Goal: Information Seeking & Learning: Learn about a topic

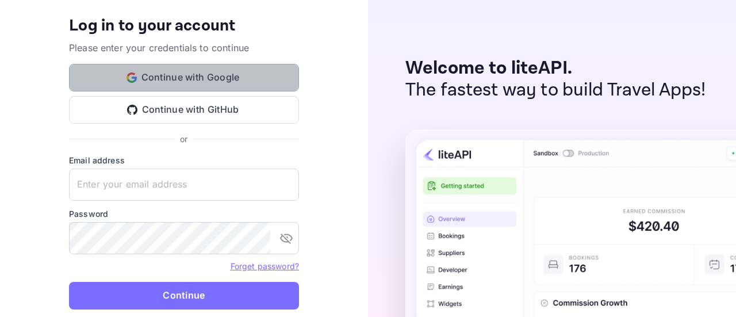
click at [178, 71] on button "Continue with Google" at bounding box center [184, 78] width 230 height 28
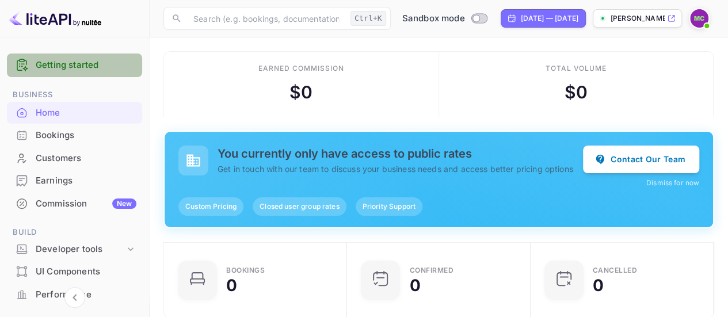
click at [84, 67] on link "Getting started" at bounding box center [86, 65] width 101 height 13
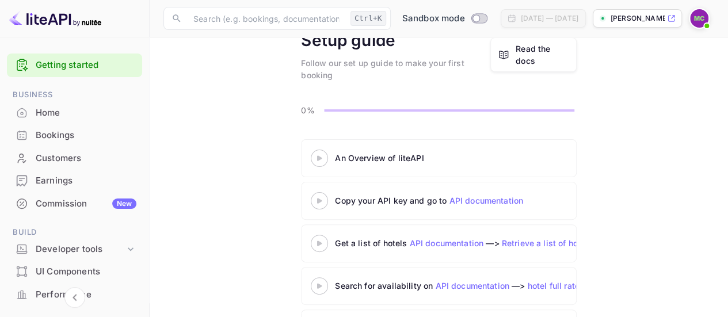
scroll to position [62, 0]
click at [323, 157] on icon at bounding box center [319, 158] width 40 height 6
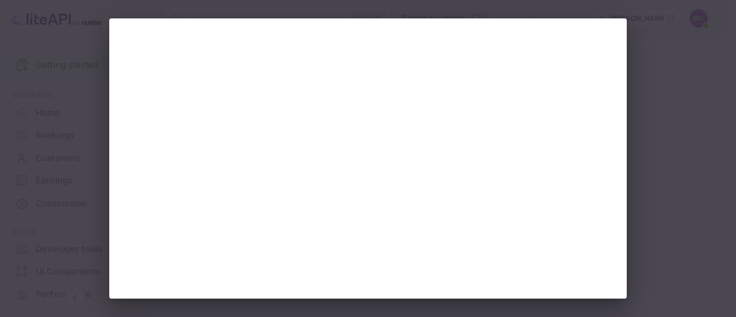
click at [662, 146] on div at bounding box center [368, 158] width 736 height 317
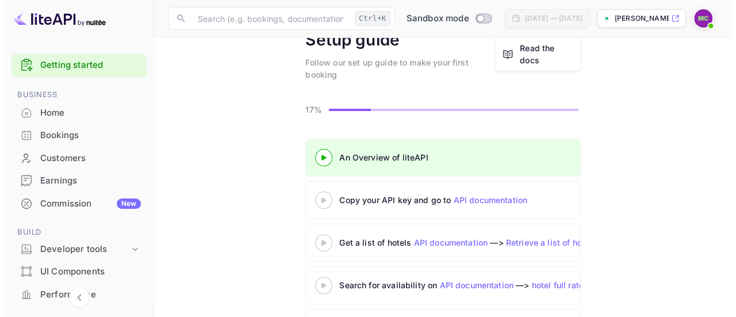
scroll to position [62, 0]
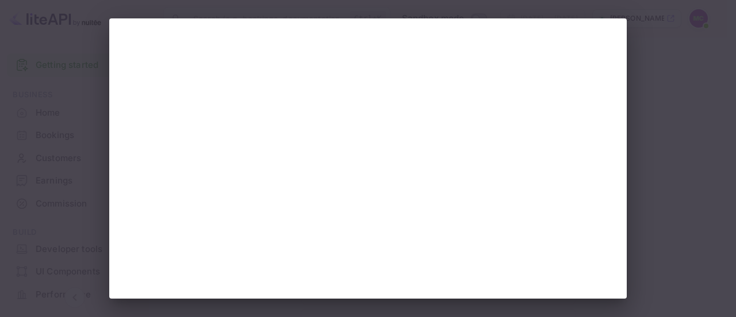
click at [678, 98] on div at bounding box center [368, 158] width 736 height 317
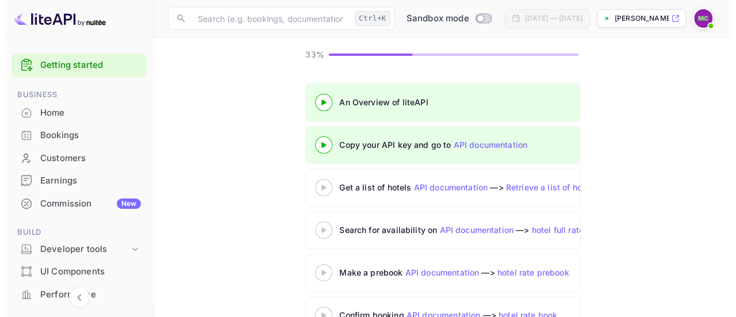
scroll to position [150, 0]
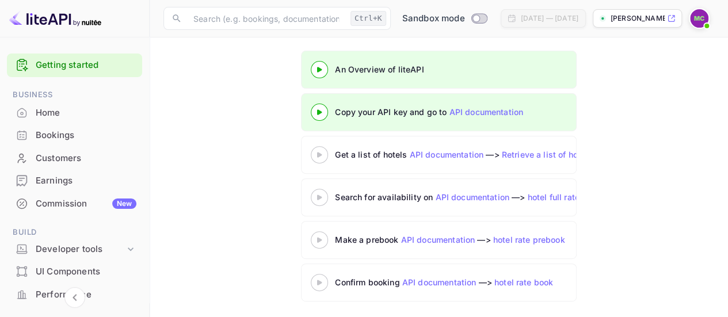
click at [319, 152] on 3 at bounding box center [319, 154] width 5 height 5
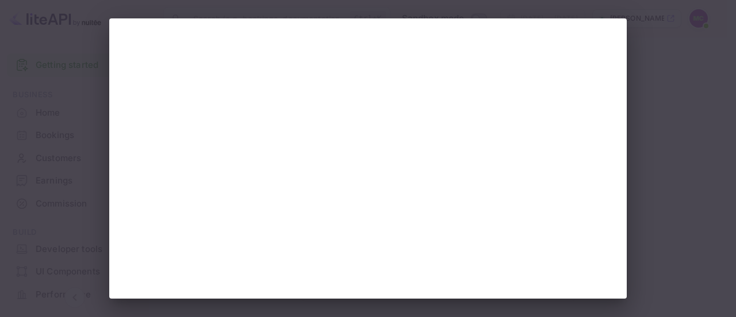
click at [673, 121] on div at bounding box center [368, 158] width 736 height 317
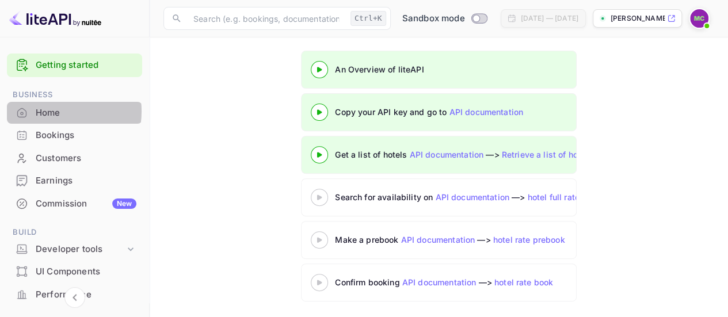
click at [49, 111] on div "Home" at bounding box center [86, 112] width 101 height 13
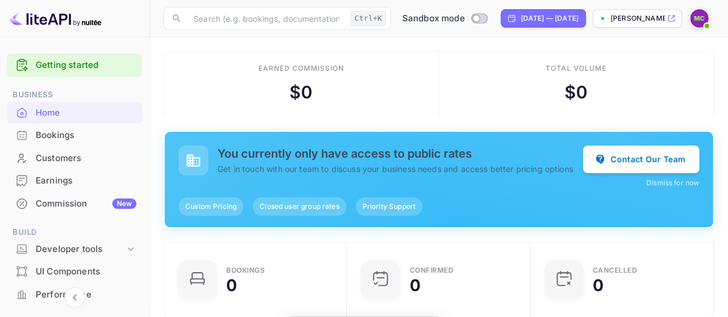
scroll to position [178, 168]
click at [47, 133] on div "Bookings" at bounding box center [86, 135] width 101 height 13
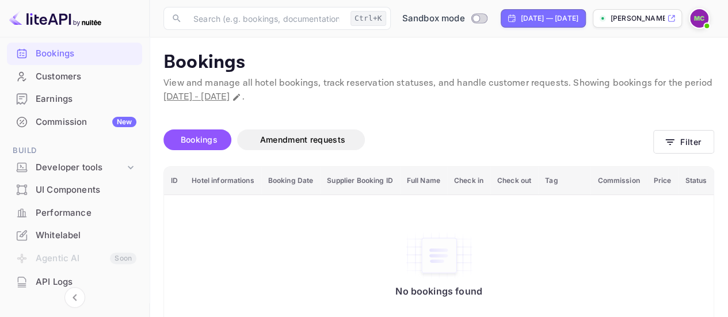
scroll to position [81, 0]
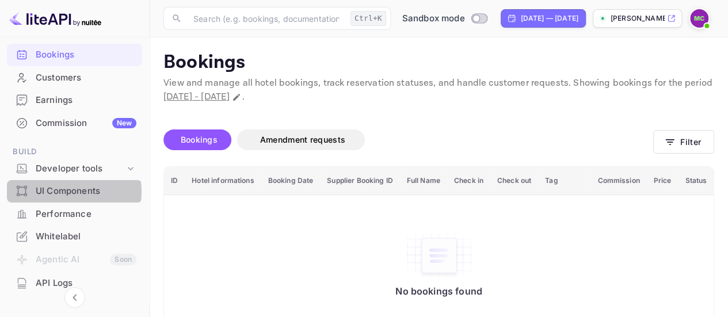
click at [68, 192] on div "UI Components" at bounding box center [86, 191] width 101 height 13
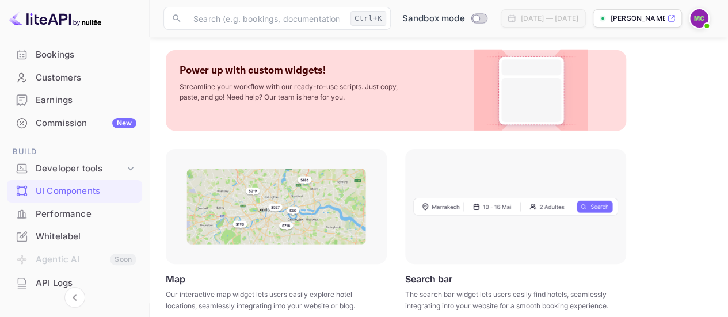
scroll to position [55, 0]
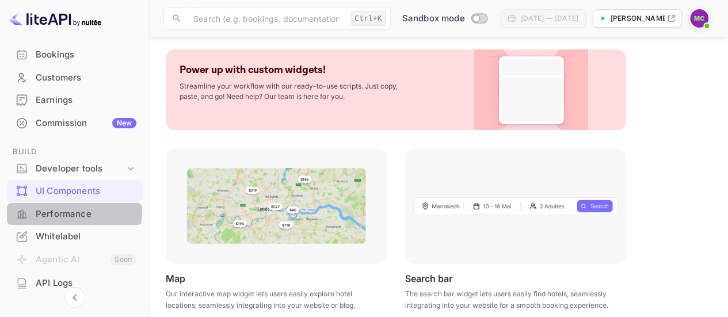
click at [70, 210] on div "Performance" at bounding box center [86, 214] width 101 height 13
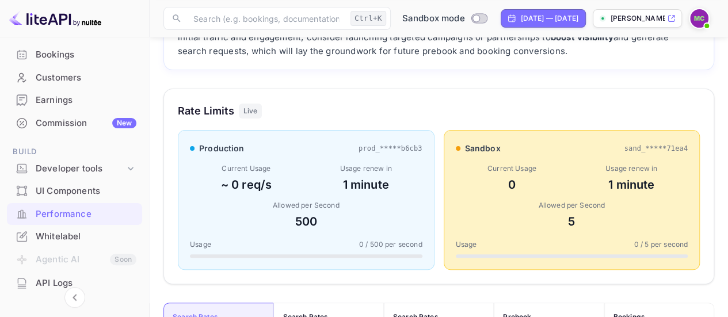
scroll to position [120, 0]
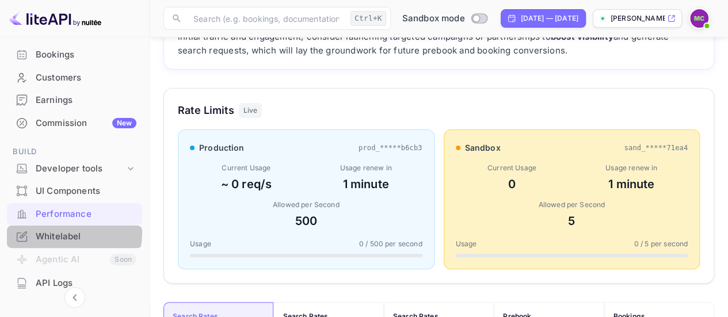
click at [59, 232] on div "Whitelabel" at bounding box center [86, 236] width 101 height 13
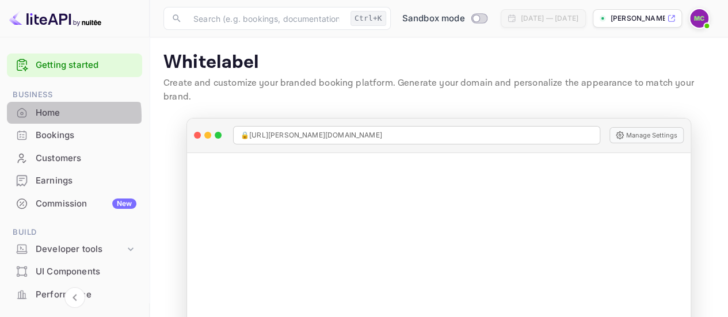
click at [53, 116] on div "Home" at bounding box center [86, 112] width 101 height 13
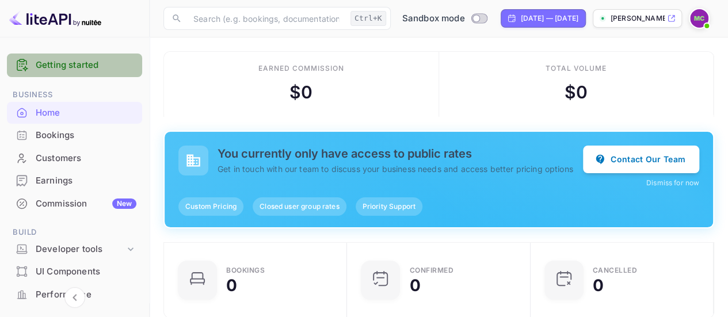
click at [75, 64] on link "Getting started" at bounding box center [86, 65] width 101 height 13
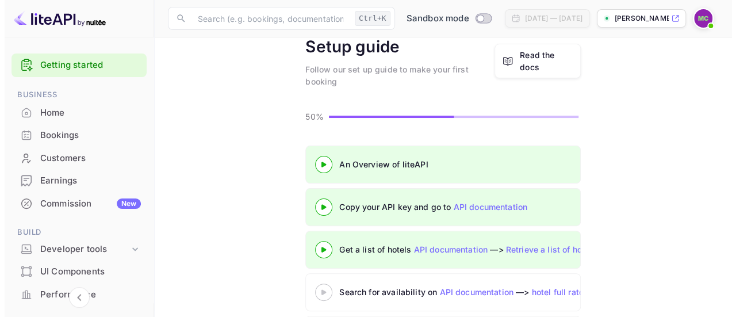
scroll to position [146, 0]
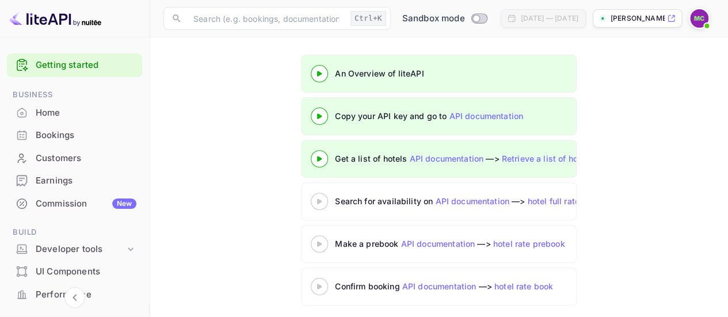
click at [318, 156] on icon at bounding box center [319, 159] width 40 height 6
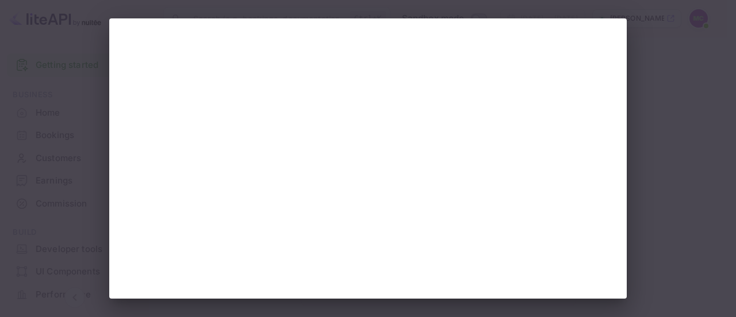
click at [678, 159] on div at bounding box center [368, 158] width 736 height 317
click at [689, 123] on div at bounding box center [368, 158] width 736 height 317
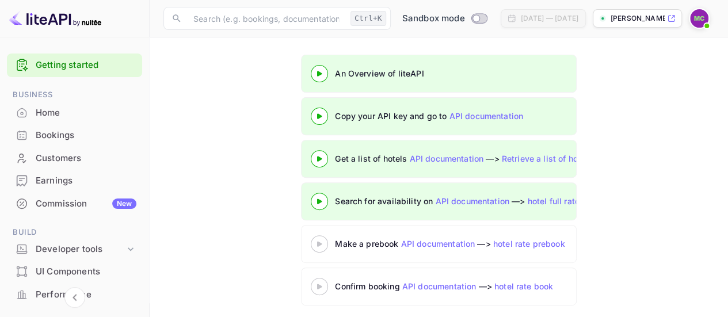
click at [322, 199] on icon at bounding box center [319, 202] width 40 height 6
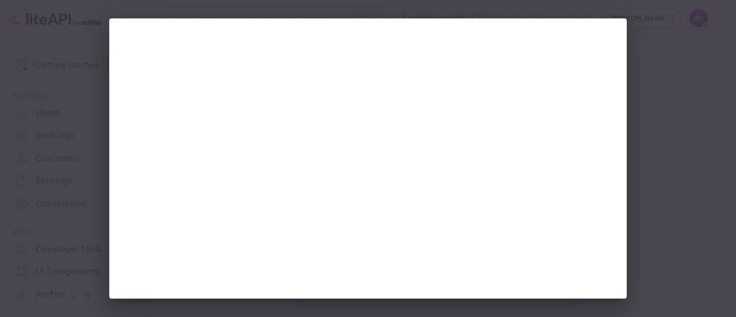
click at [687, 196] on div at bounding box center [368, 158] width 736 height 317
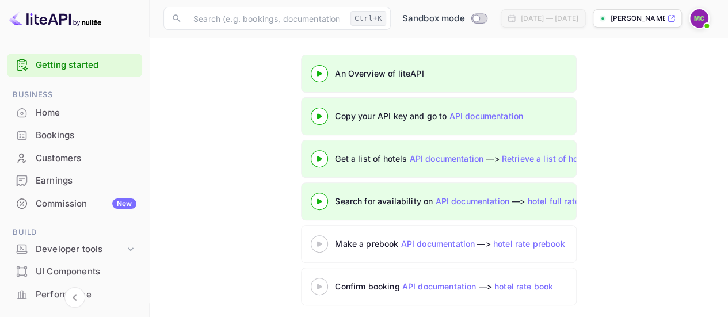
click at [318, 241] on 3 at bounding box center [319, 243] width 5 height 5
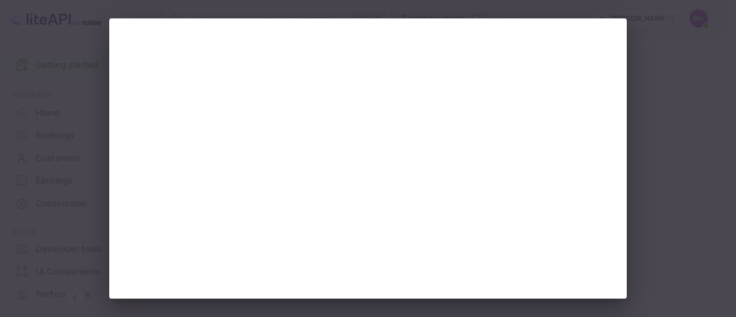
scroll to position [1, 0]
click at [683, 168] on div at bounding box center [368, 158] width 736 height 317
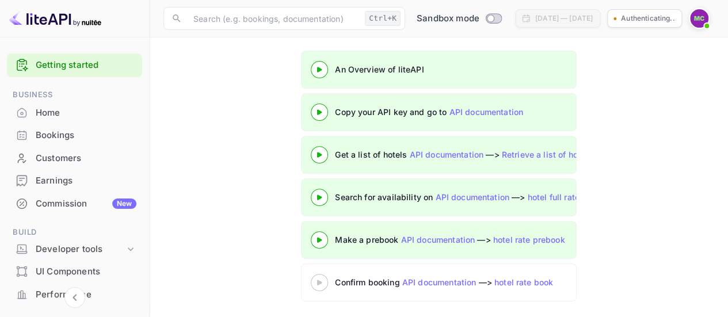
scroll to position [150, 0]
click at [322, 283] on icon at bounding box center [319, 283] width 40 height 6
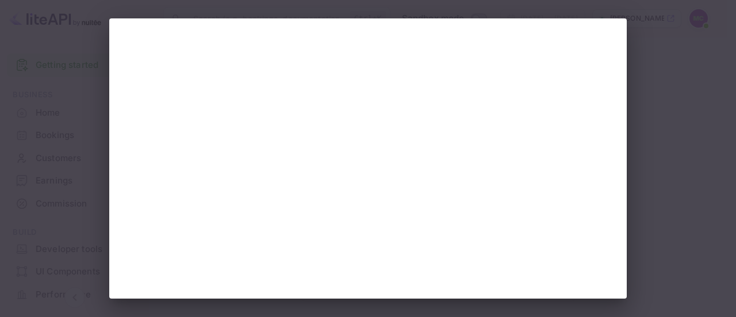
click at [655, 141] on div at bounding box center [368, 158] width 736 height 317
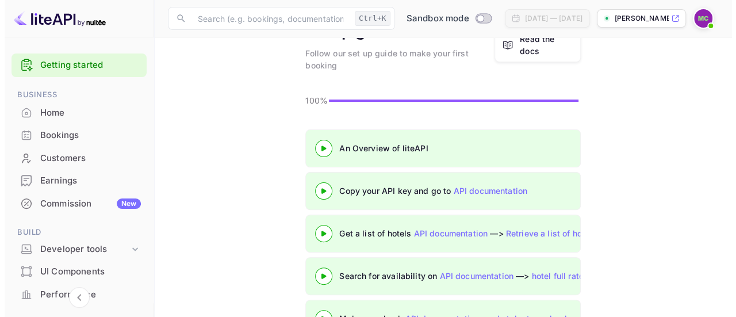
scroll to position [71, 0]
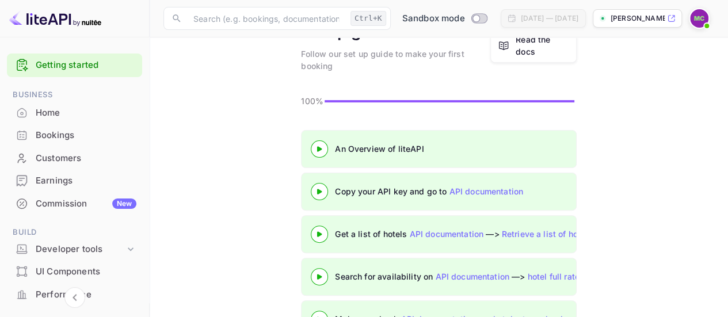
click at [318, 148] on 3 at bounding box center [319, 148] width 5 height 5
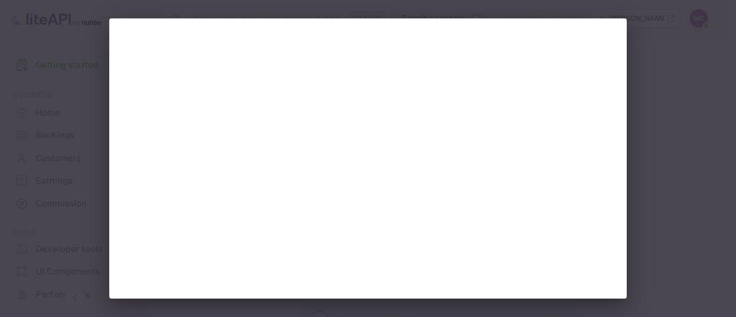
click at [693, 125] on div at bounding box center [368, 158] width 736 height 317
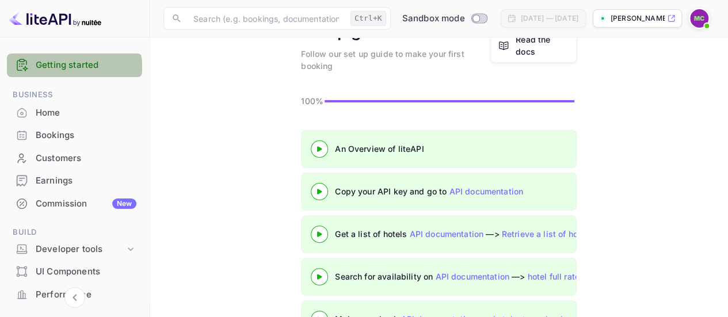
click at [72, 67] on link "Getting started" at bounding box center [86, 65] width 101 height 13
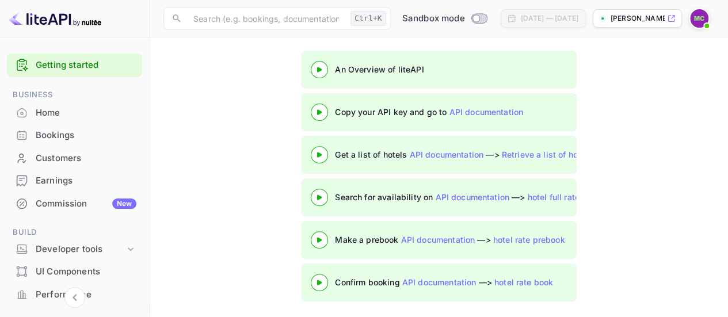
scroll to position [150, 0]
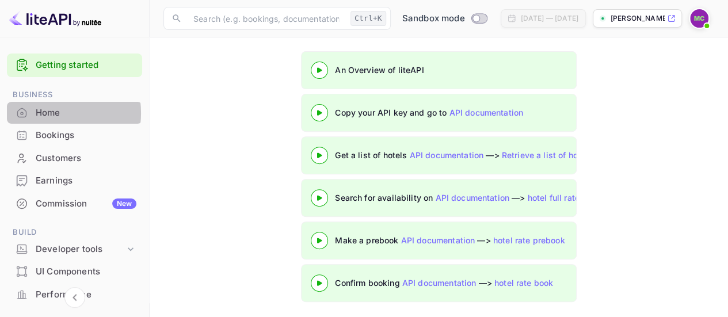
click at [50, 113] on div "Home" at bounding box center [86, 112] width 101 height 13
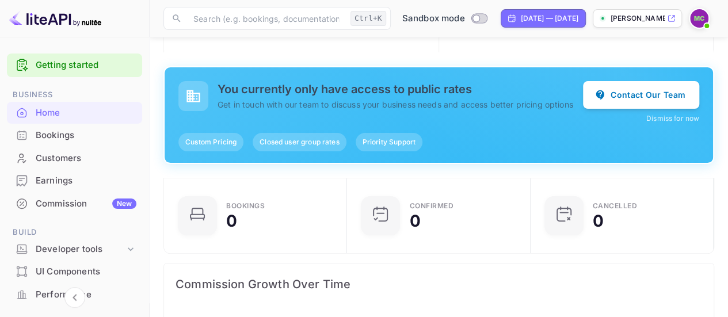
scroll to position [260, 0]
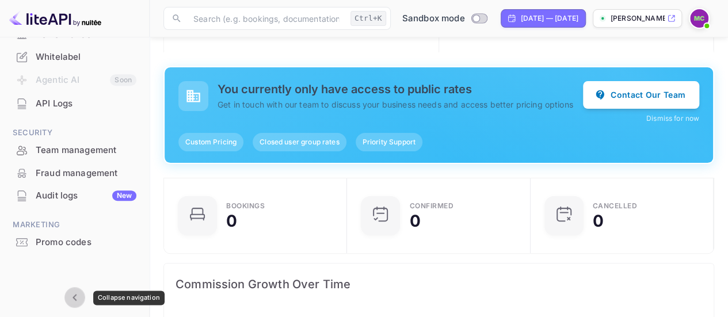
click at [71, 293] on icon "Collapse navigation" at bounding box center [75, 298] width 14 height 14
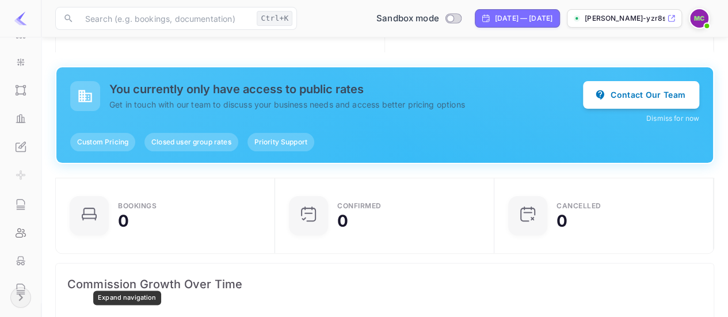
scroll to position [178, 203]
click at [20, 16] on img at bounding box center [21, 19] width 14 height 14
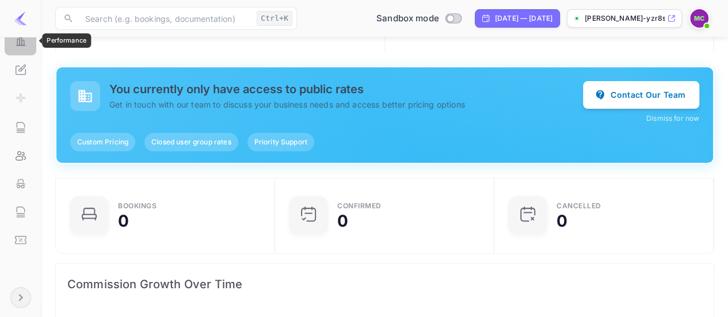
click at [21, 42] on icon "Performance" at bounding box center [21, 42] width 12 height 12
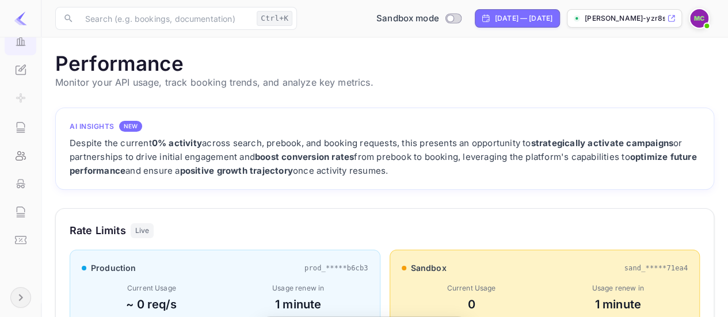
scroll to position [287, 650]
click at [21, 66] on icon "Whitelabel" at bounding box center [23, 67] width 5 height 5
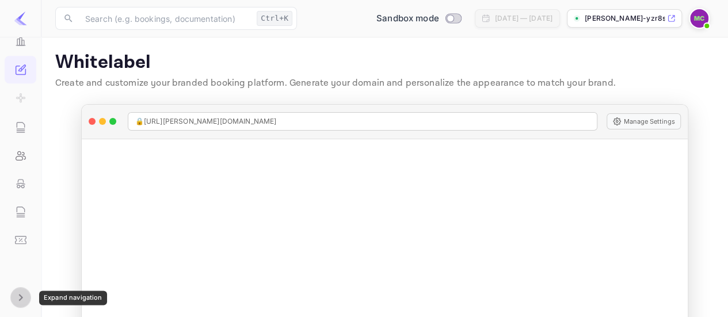
click at [21, 297] on icon "Expand navigation" at bounding box center [20, 297] width 4 height 7
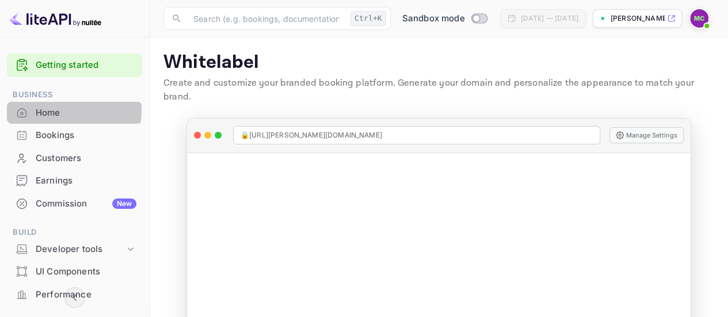
click at [56, 110] on div "Home" at bounding box center [86, 112] width 101 height 13
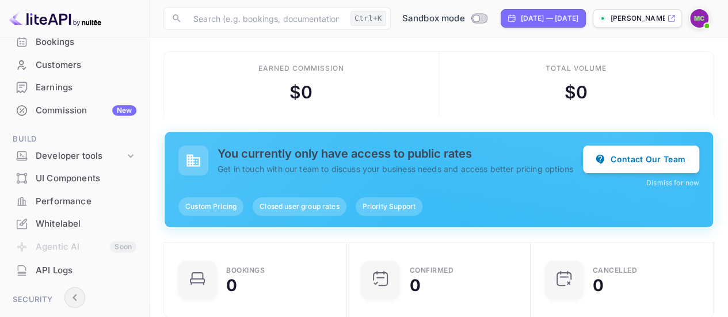
scroll to position [102, 0]
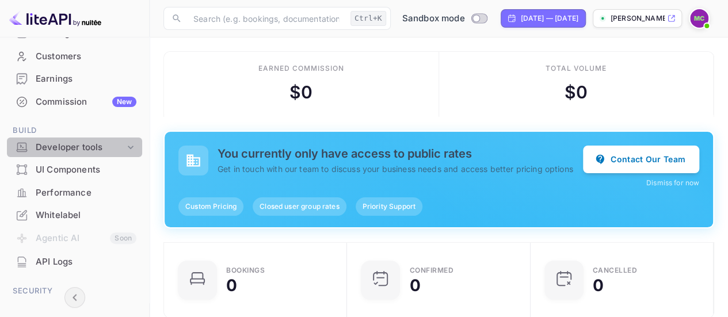
click at [128, 146] on icon at bounding box center [131, 147] width 6 height 3
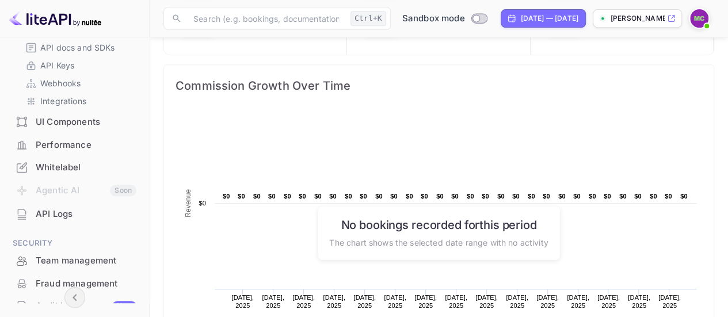
scroll to position [0, 0]
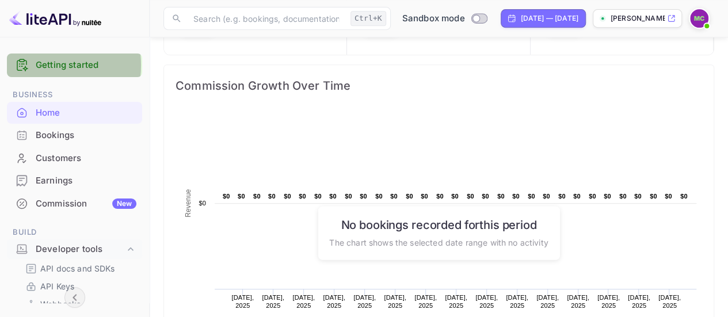
click at [27, 65] on icon at bounding box center [22, 65] width 14 height 14
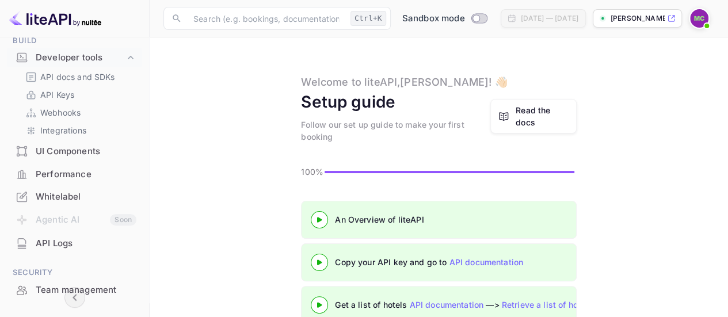
scroll to position [192, 0]
click at [131, 55] on icon at bounding box center [131, 57] width 12 height 12
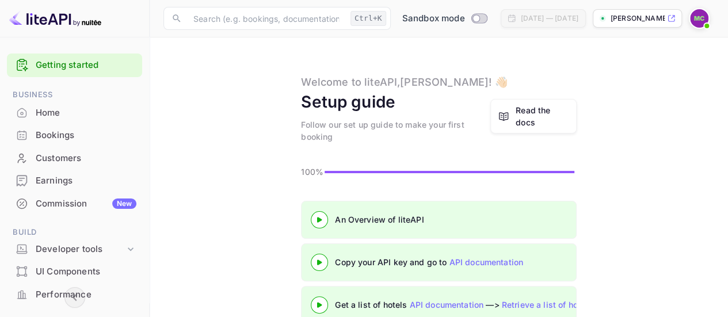
scroll to position [150, 0]
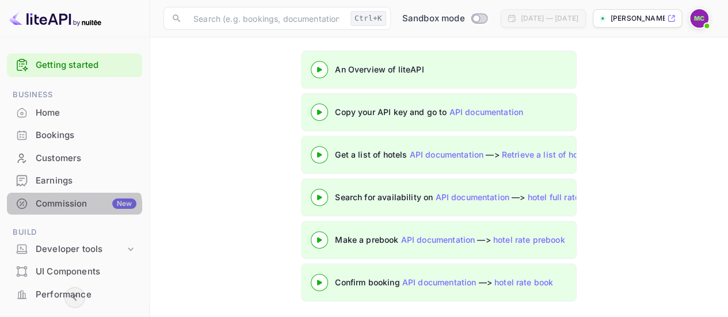
click at [68, 210] on div "Commission New" at bounding box center [74, 204] width 135 height 22
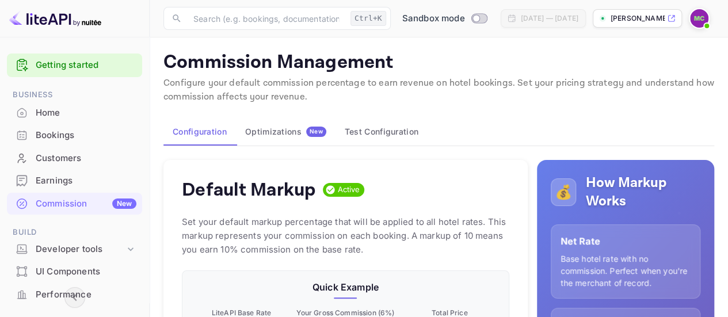
scroll to position [195, 318]
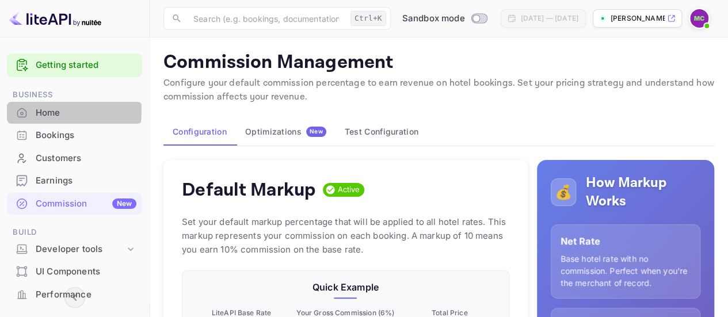
click at [49, 111] on div "Home" at bounding box center [86, 112] width 101 height 13
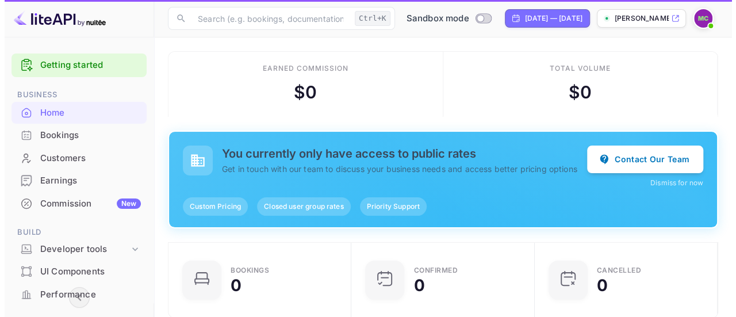
scroll to position [178, 168]
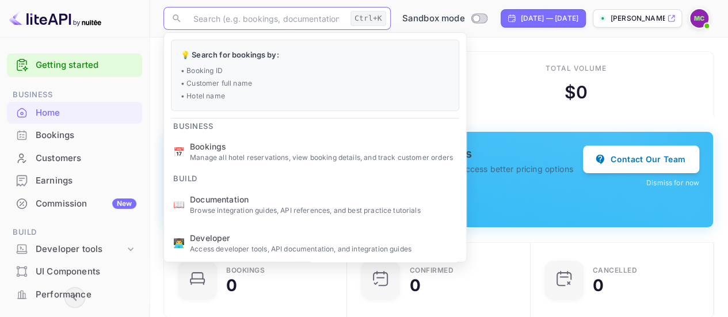
click at [257, 20] on input "text" at bounding box center [265, 18] width 159 height 23
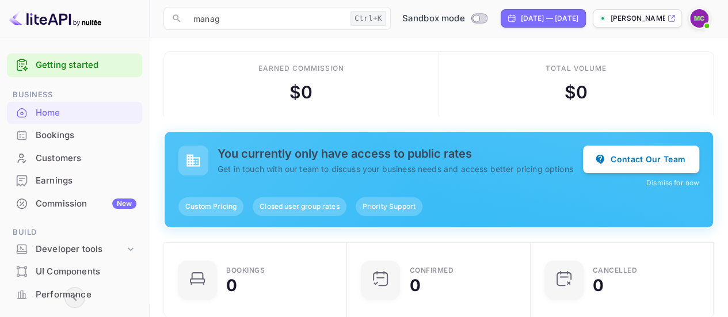
click at [479, 66] on div "Total volume $ 0" at bounding box center [576, 84] width 275 height 65
click at [695, 18] on img at bounding box center [699, 18] width 18 height 18
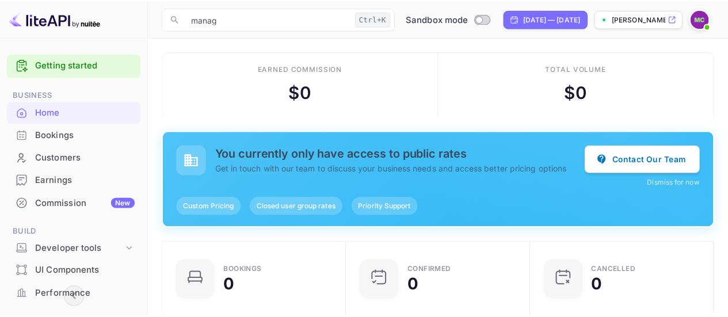
scroll to position [178, 167]
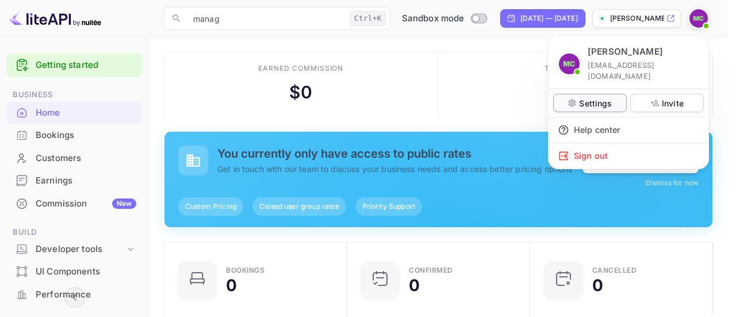
click at [588, 97] on p "Settings" at bounding box center [595, 103] width 33 height 12
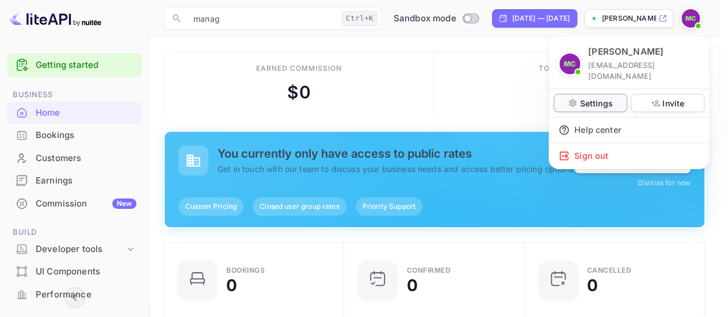
scroll to position [178, 168]
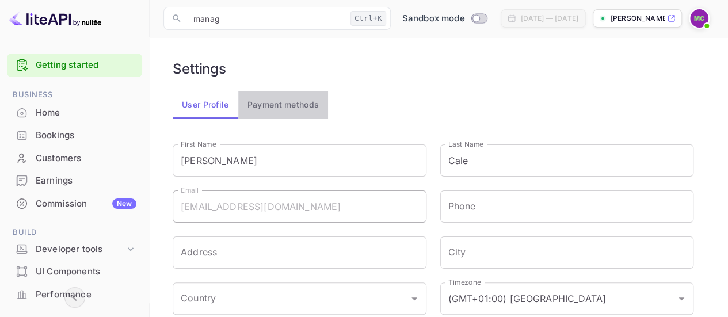
click at [283, 106] on button "Payment methods" at bounding box center [283, 105] width 90 height 28
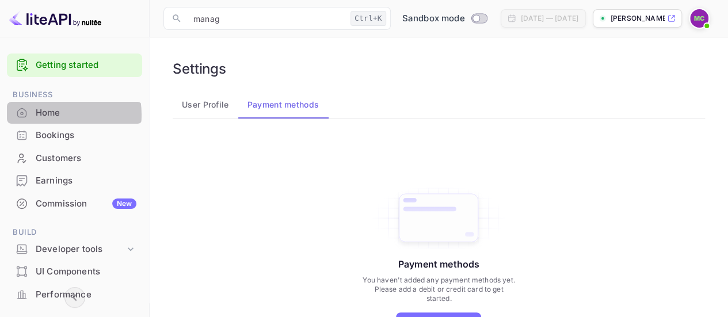
click at [48, 114] on div "Home" at bounding box center [86, 112] width 101 height 13
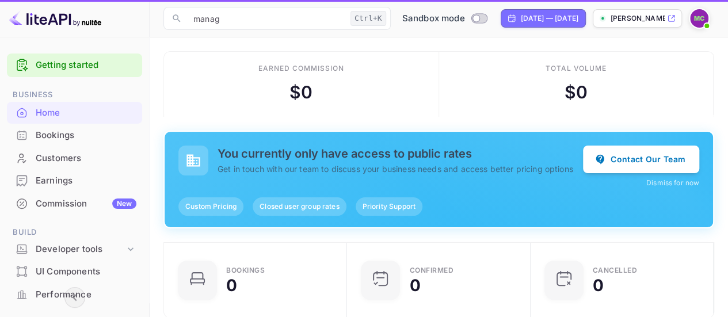
scroll to position [178, 168]
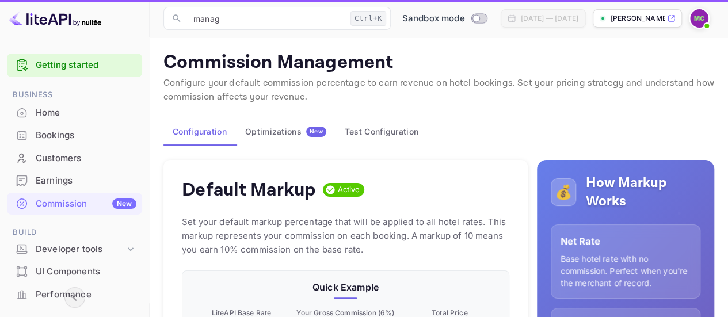
scroll to position [9, 9]
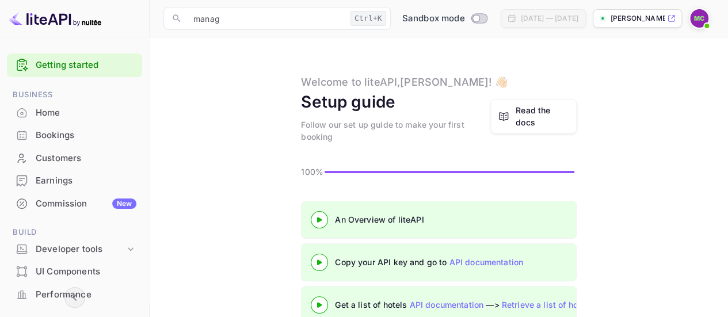
click at [532, 113] on div "Read the docs" at bounding box center [543, 116] width 54 height 24
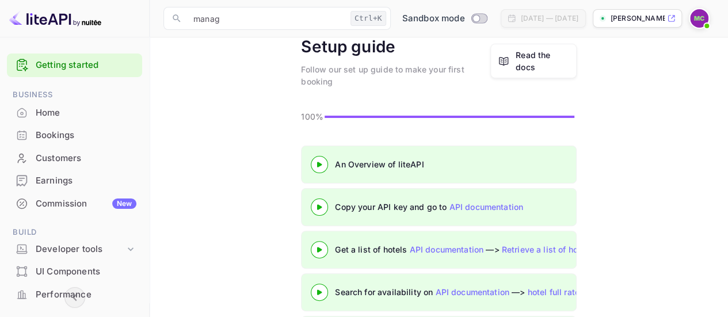
scroll to position [150, 0]
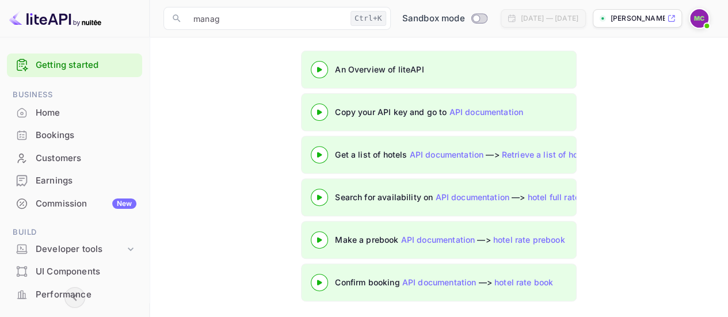
click at [54, 169] on li "Earnings" at bounding box center [74, 180] width 135 height 23
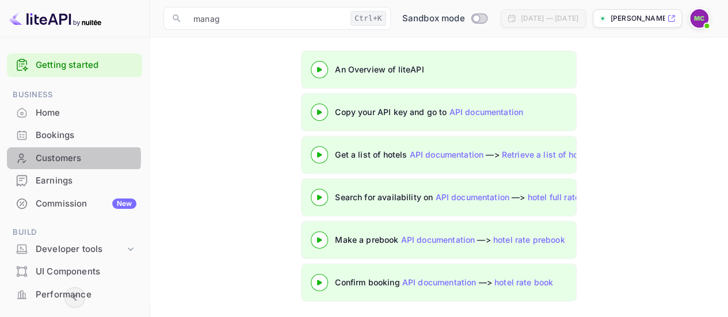
click at [55, 158] on div "Customers" at bounding box center [86, 158] width 101 height 13
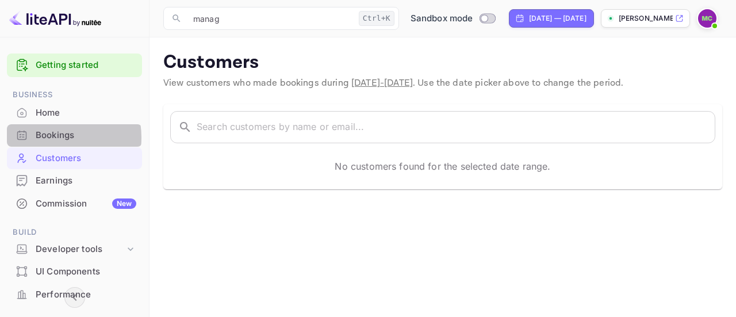
click at [51, 138] on div "Bookings" at bounding box center [86, 135] width 101 height 13
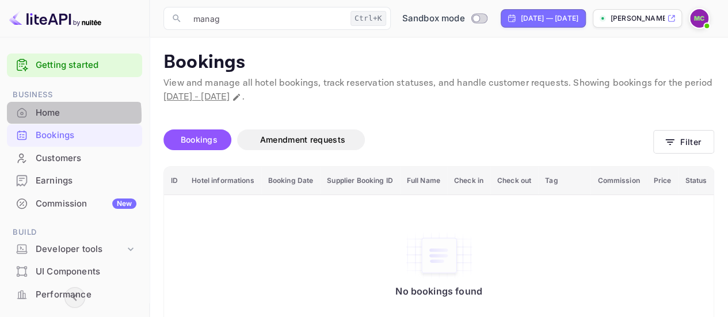
click at [46, 115] on div "Home" at bounding box center [86, 112] width 101 height 13
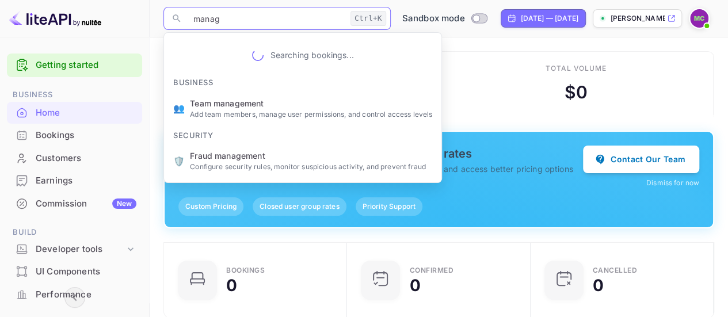
click at [236, 18] on input "manag" at bounding box center [265, 18] width 159 height 23
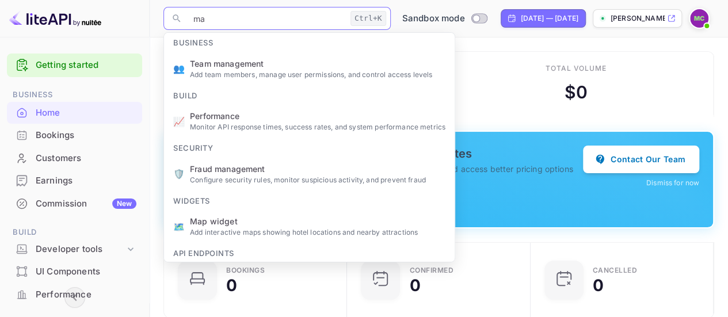
type input "m"
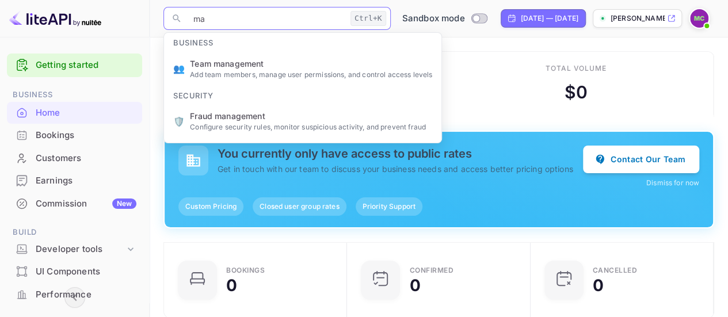
type input "m"
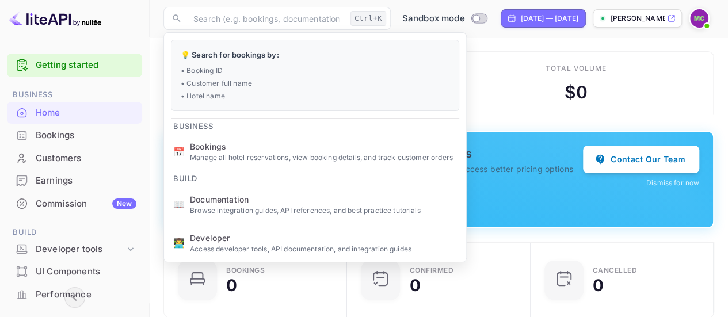
click at [138, 20] on div at bounding box center [75, 18] width 150 height 37
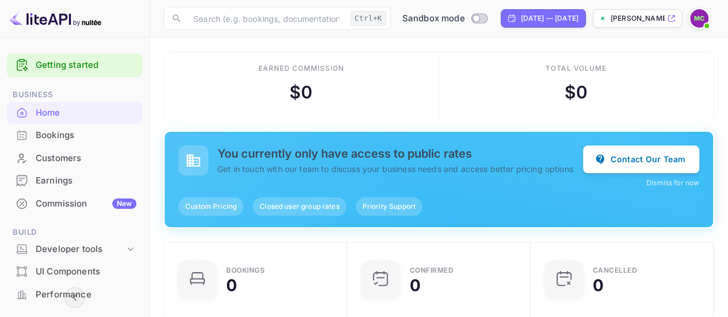
click at [644, 16] on p "[PERSON_NAME]-yzr8s.nui..." at bounding box center [637, 18] width 54 height 10
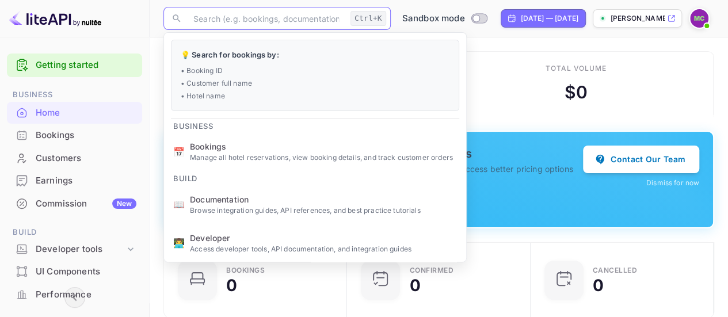
click at [206, 18] on input "text" at bounding box center [265, 18] width 159 height 23
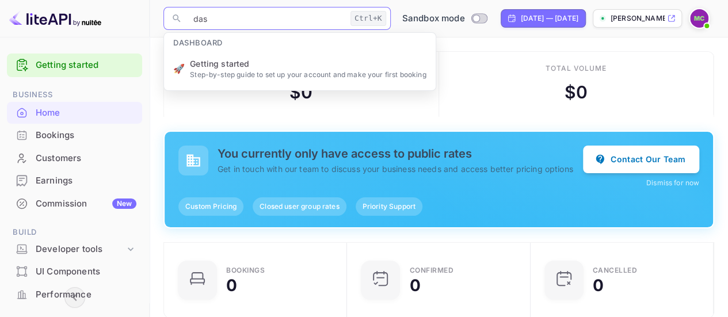
type input "das"
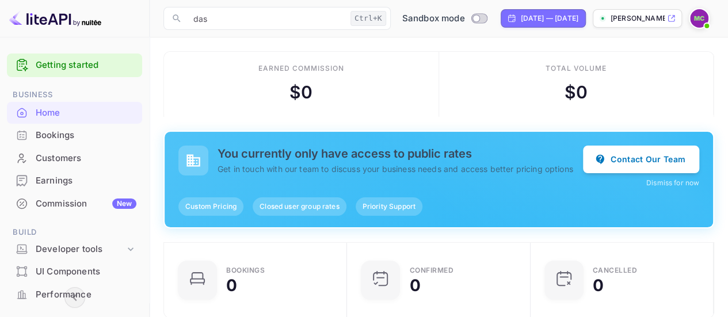
click at [204, 42] on ul "Searching bookings... Dashboard 🚀 Getting started Step-by-step guide to set up …" at bounding box center [300, 81] width 272 height 97
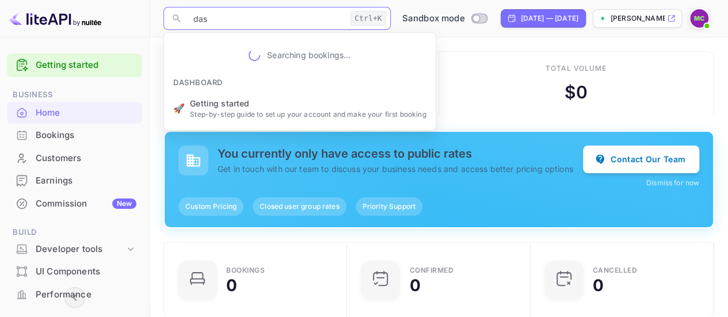
click at [215, 10] on input "das" at bounding box center [265, 18] width 159 height 23
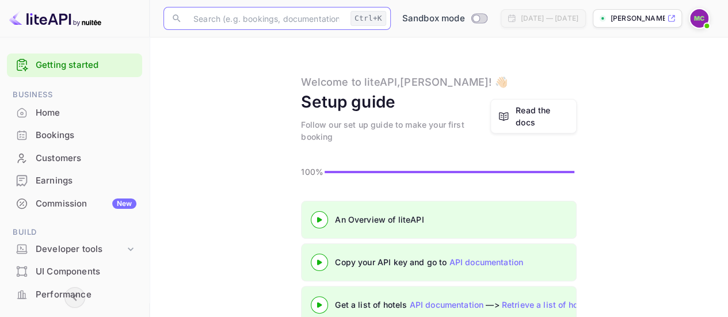
click at [216, 16] on input "text" at bounding box center [265, 18] width 159 height 23
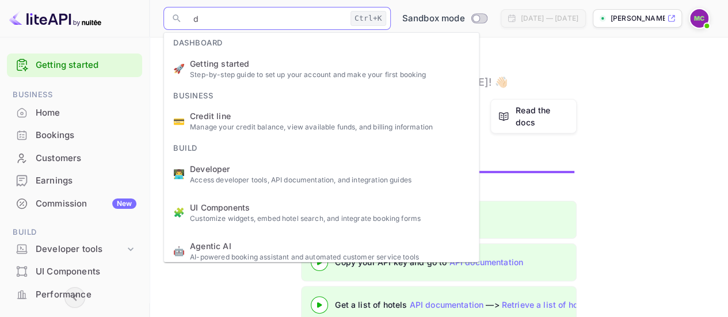
type input "da"
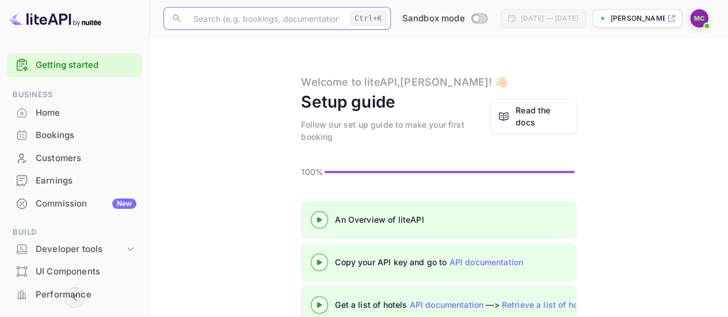
click at [229, 20] on input "text" at bounding box center [265, 18] width 159 height 23
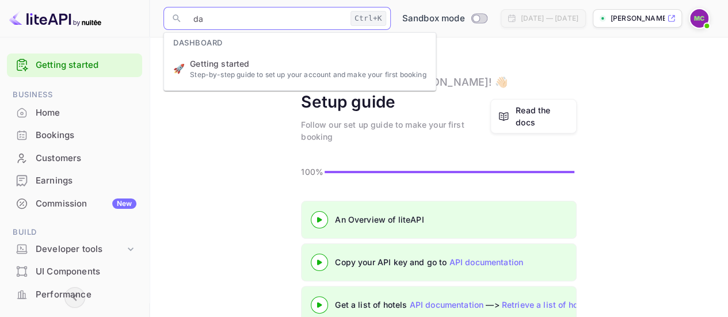
type input "da"
click at [320, 219] on 3 at bounding box center [319, 219] width 5 height 5
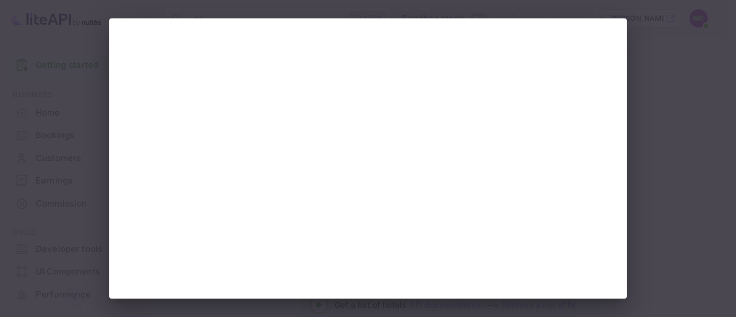
click at [669, 144] on div at bounding box center [368, 158] width 736 height 317
click at [657, 148] on div at bounding box center [368, 158] width 736 height 317
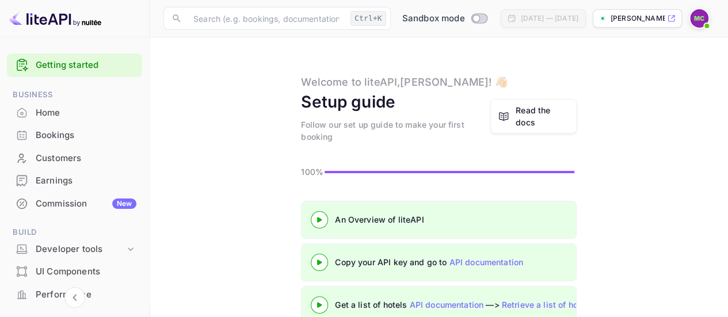
click at [316, 217] on icon at bounding box center [319, 220] width 40 height 6
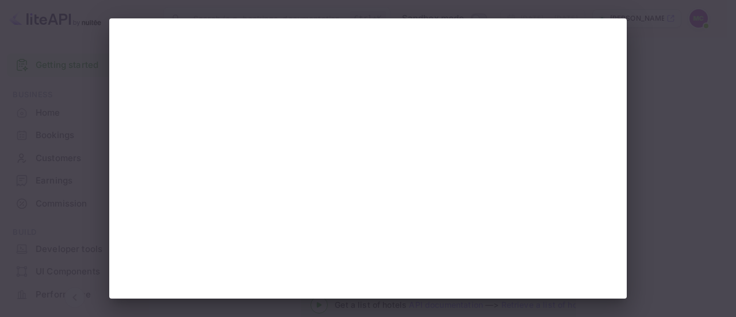
click at [696, 101] on div at bounding box center [368, 158] width 736 height 317
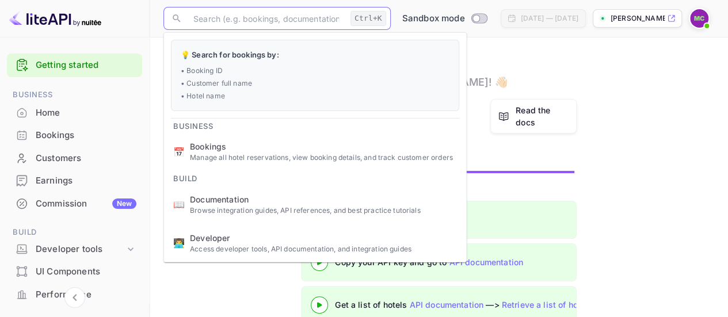
click at [205, 18] on input "text" at bounding box center [265, 18] width 159 height 23
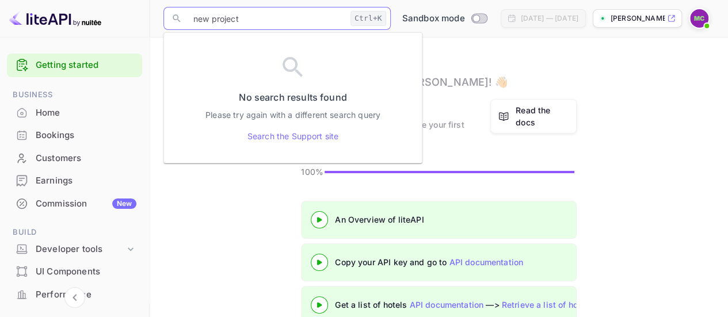
type input "new project"
drag, startPoint x: 240, startPoint y: 19, endPoint x: 165, endPoint y: 20, distance: 75.4
click at [165, 20] on div "​ new project Ctrl+K ​" at bounding box center [276, 18] width 227 height 23
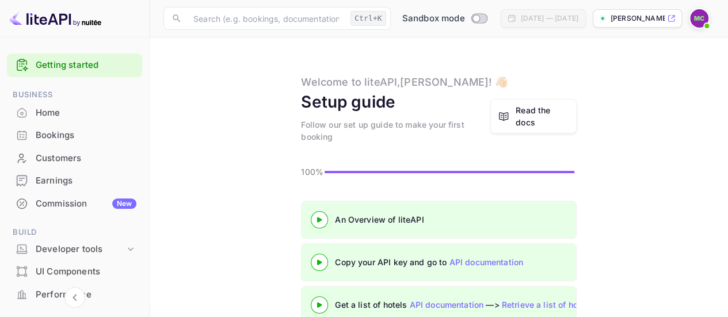
click at [144, 106] on div "Getting started Business Home Bookings Customers Earnings Commission New Build …" at bounding box center [74, 305] width 149 height 513
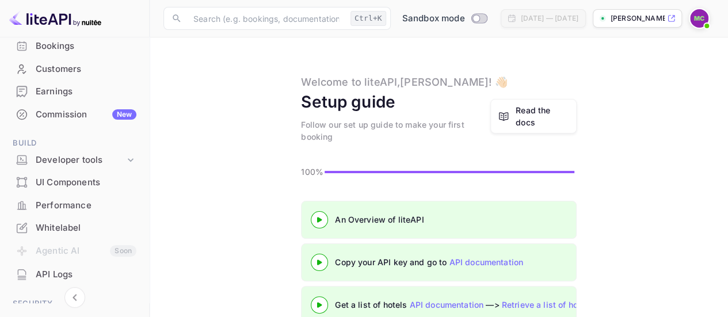
scroll to position [93, 0]
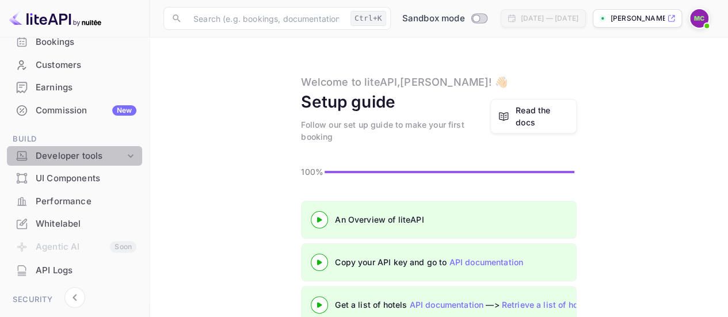
click at [125, 155] on icon at bounding box center [131, 156] width 12 height 12
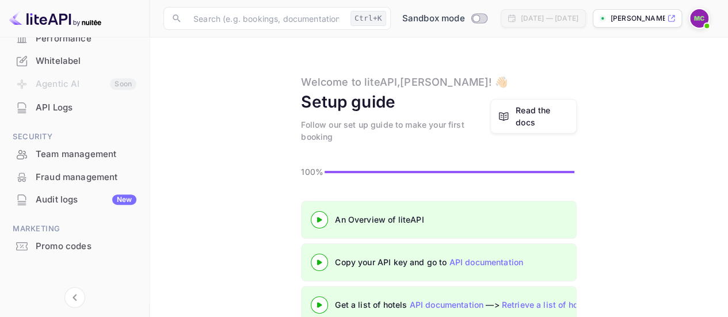
scroll to position [331, 0]
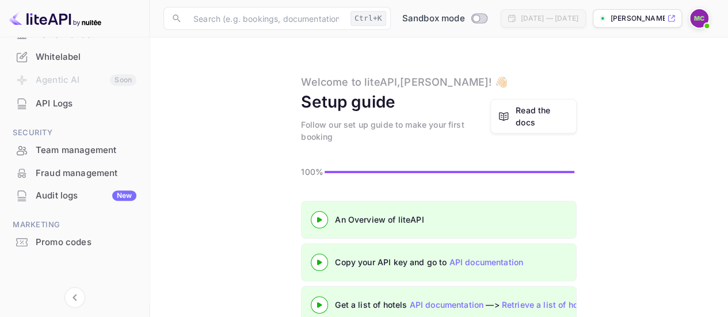
click at [74, 241] on div "Promo codes" at bounding box center [86, 242] width 101 height 13
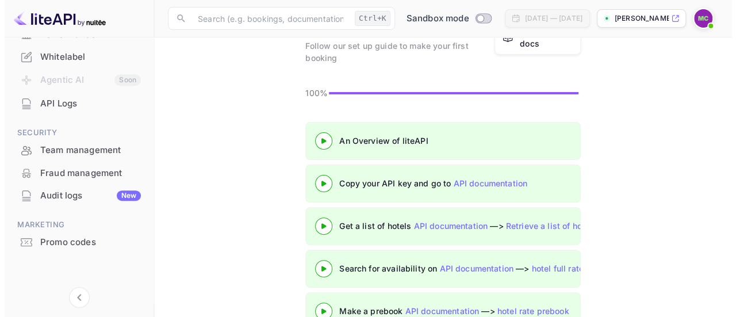
scroll to position [100, 0]
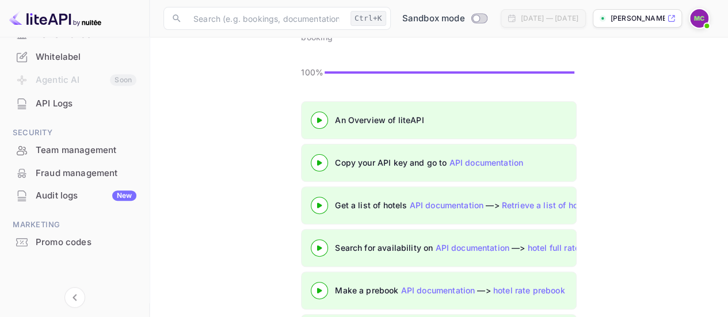
click at [672, 17] on icon at bounding box center [671, 19] width 6 height 6
click at [320, 116] on div at bounding box center [319, 120] width 40 height 14
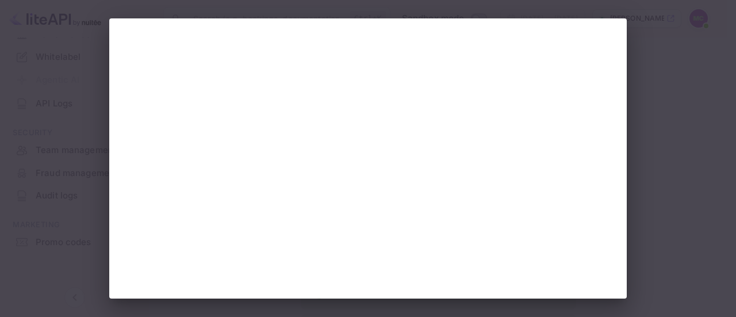
click at [644, 159] on div at bounding box center [368, 158] width 736 height 317
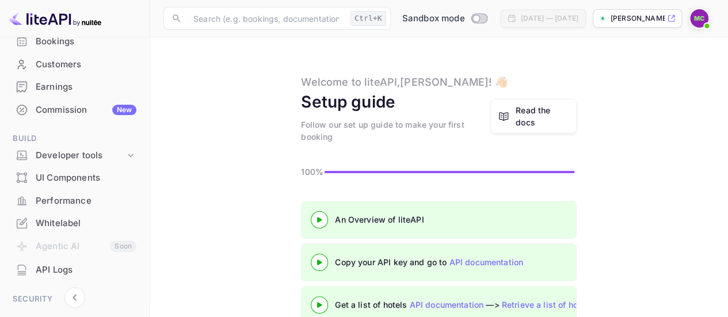
scroll to position [83, 0]
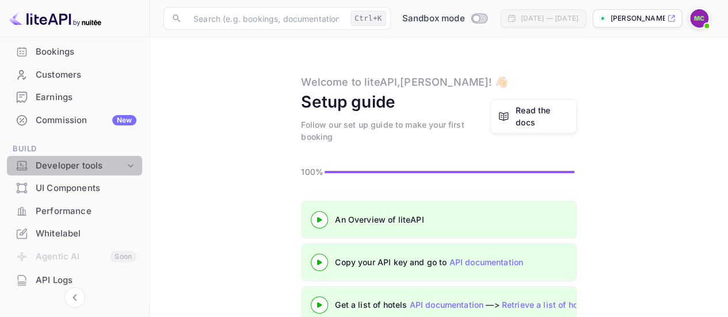
click at [129, 170] on icon at bounding box center [131, 166] width 12 height 12
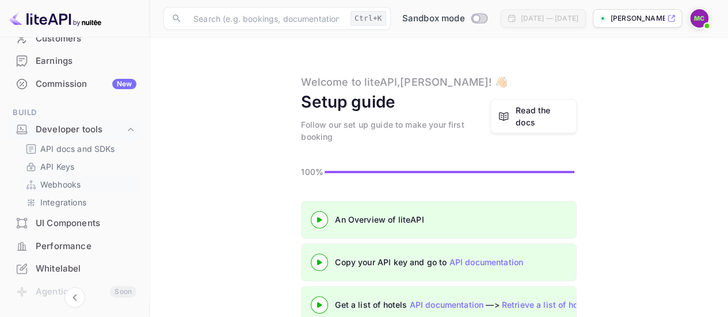
scroll to position [0, 0]
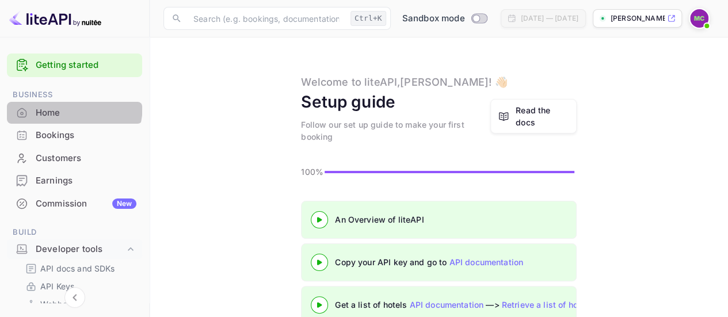
click at [45, 104] on div "Home" at bounding box center [74, 113] width 135 height 22
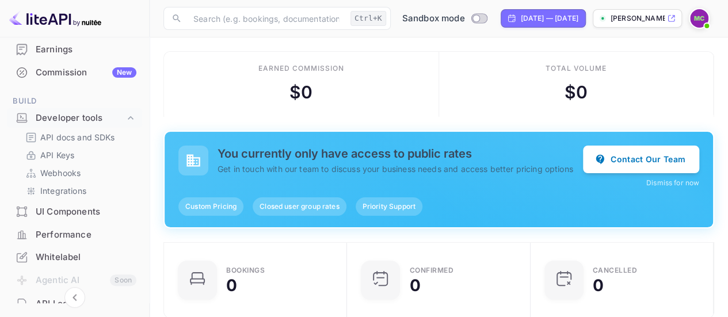
scroll to position [131, 0]
click at [59, 156] on p "API Keys" at bounding box center [57, 156] width 34 height 12
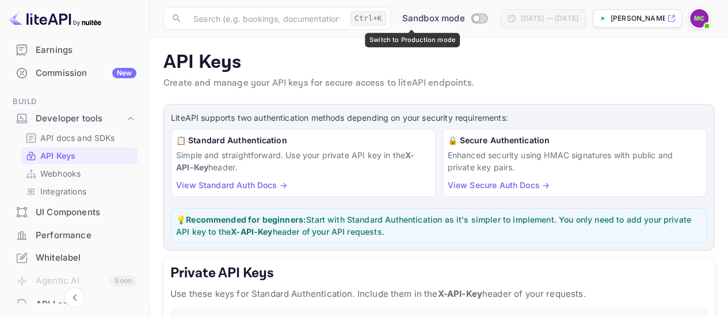
click at [464, 18] on input "Switch to Production mode" at bounding box center [475, 17] width 23 height 7
checkbox input "false"
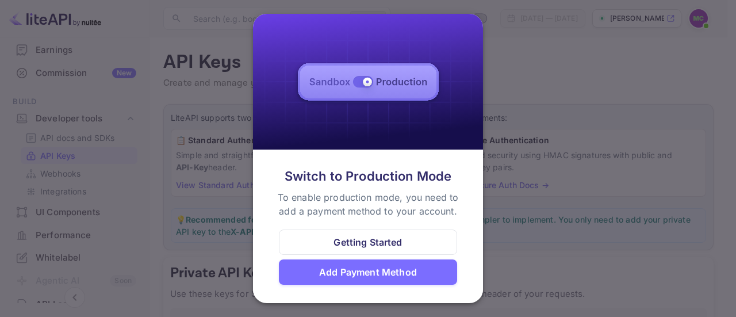
click at [511, 75] on div at bounding box center [368, 158] width 736 height 317
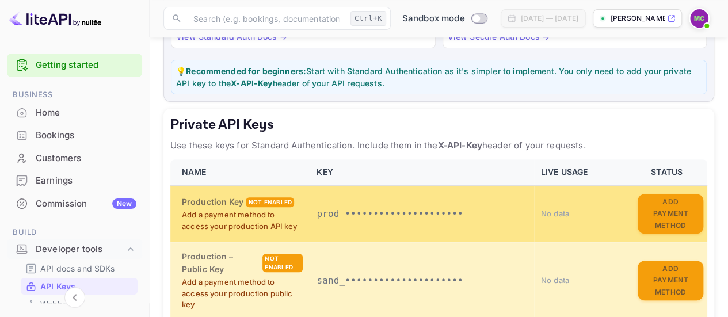
scroll to position [146, 0]
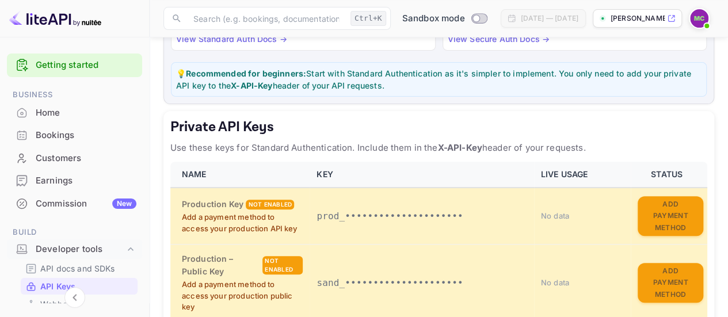
click at [355, 97] on div "LiteAPI supports two authentication methods depending on your security requirem…" at bounding box center [438, 31] width 551 height 146
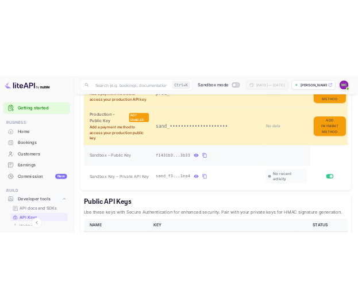
scroll to position [327, 0]
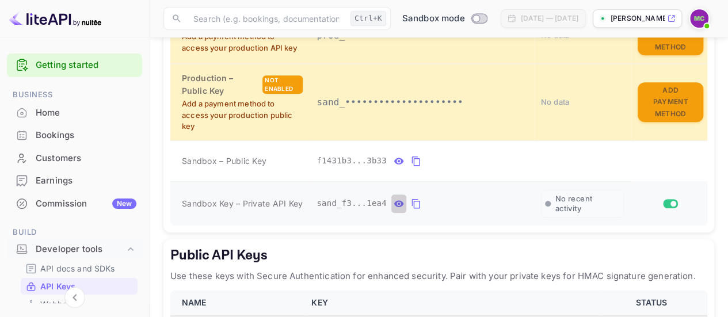
click at [395, 200] on icon "private api keys table" at bounding box center [399, 203] width 10 height 6
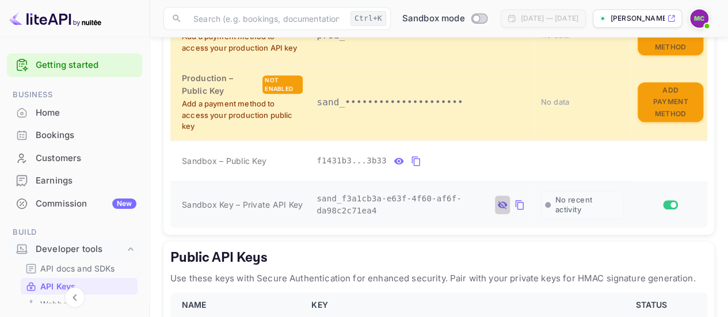
click at [504, 199] on icon "private api keys table" at bounding box center [502, 205] width 10 height 14
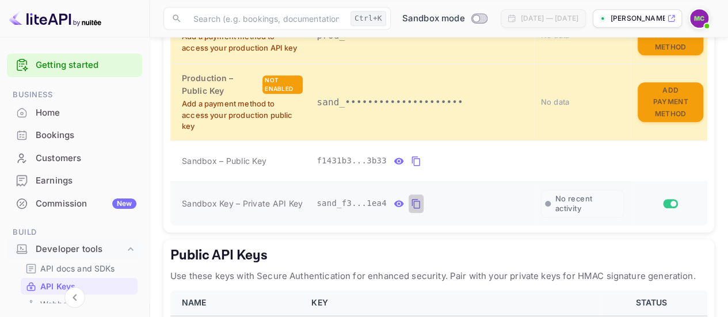
click at [413, 201] on icon "private api keys table" at bounding box center [416, 204] width 10 height 14
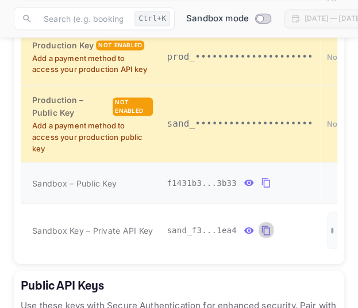
scroll to position [412, 0]
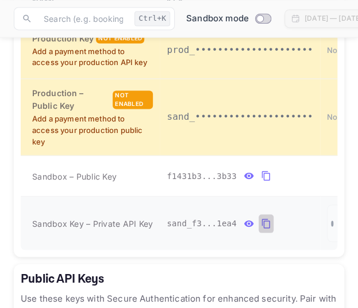
click at [262, 219] on icon "private api keys table" at bounding box center [266, 223] width 10 height 14
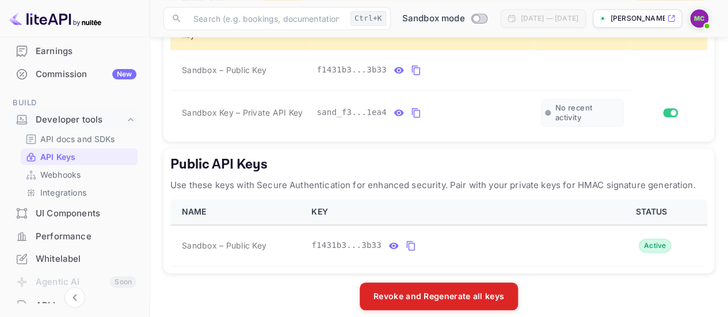
scroll to position [129, 0]
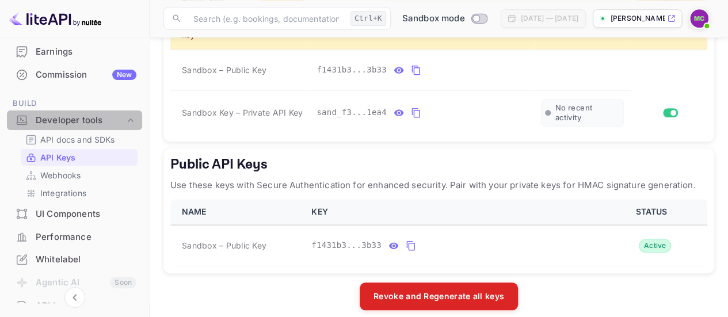
click at [125, 120] on icon at bounding box center [131, 120] width 12 height 12
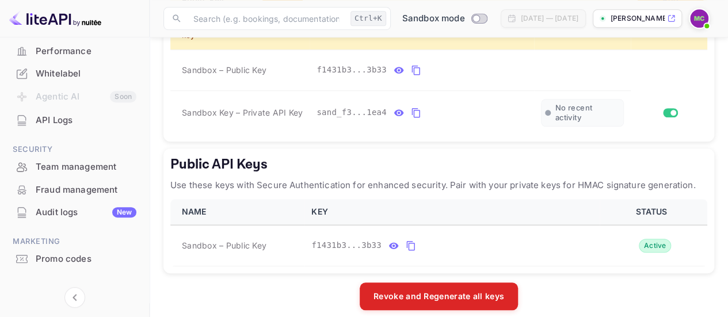
scroll to position [260, 0]
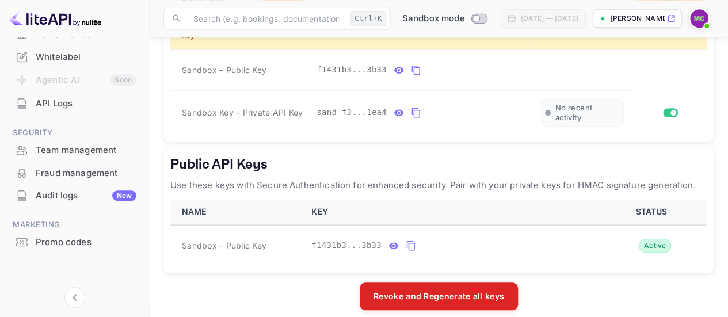
click at [104, 150] on div "Team management" at bounding box center [86, 150] width 101 height 13
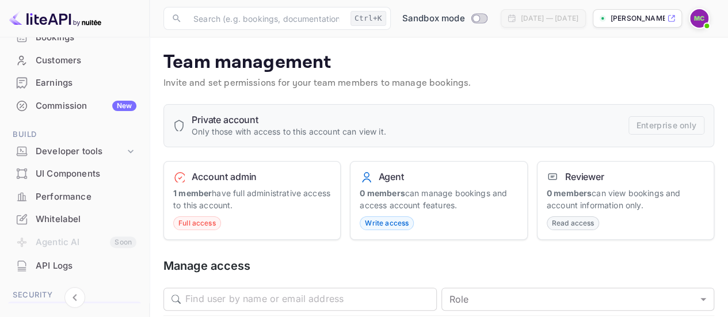
scroll to position [96, 0]
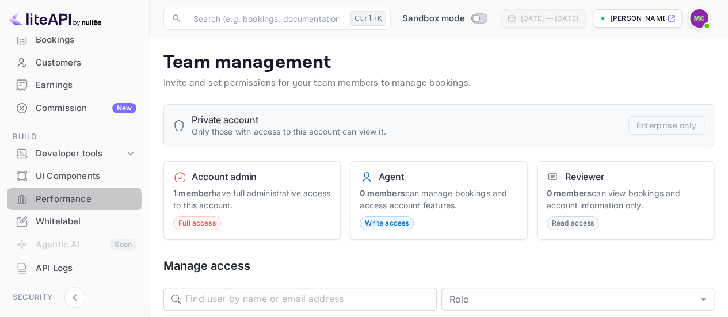
click at [58, 199] on div "Performance" at bounding box center [86, 199] width 101 height 13
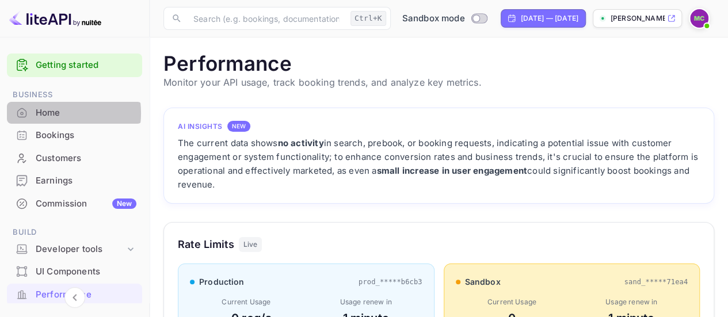
click at [52, 113] on div "Home" at bounding box center [86, 112] width 101 height 13
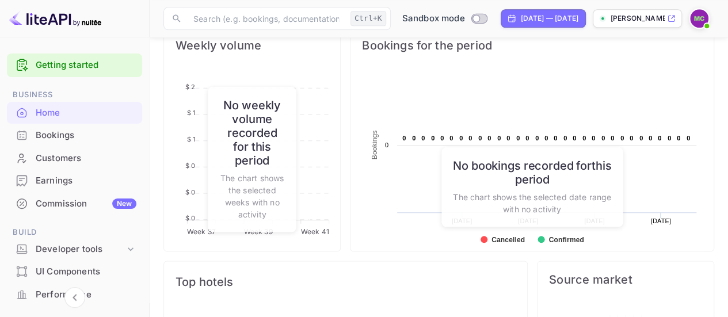
scroll to position [686, 0]
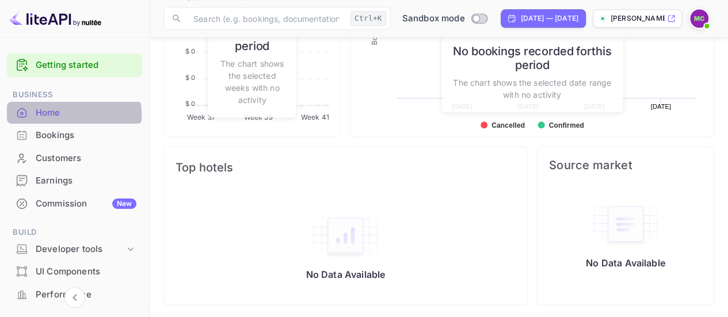
click at [54, 115] on div "Home" at bounding box center [86, 112] width 101 height 13
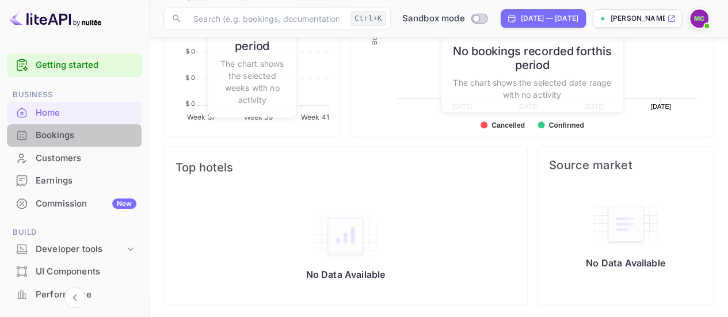
click at [57, 136] on div "Bookings" at bounding box center [86, 135] width 101 height 13
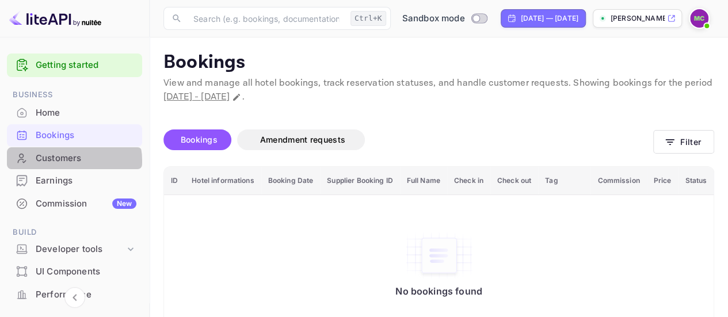
click at [70, 161] on div "Customers" at bounding box center [86, 158] width 101 height 13
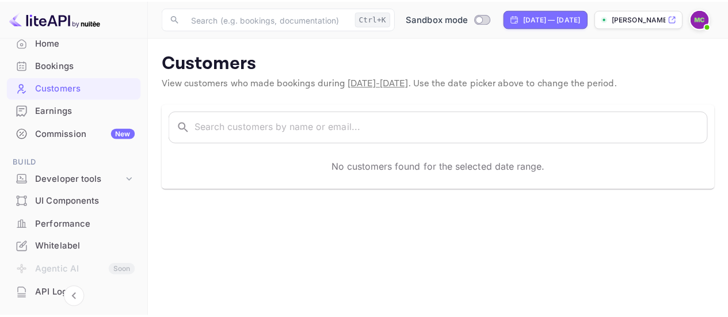
scroll to position [71, 0]
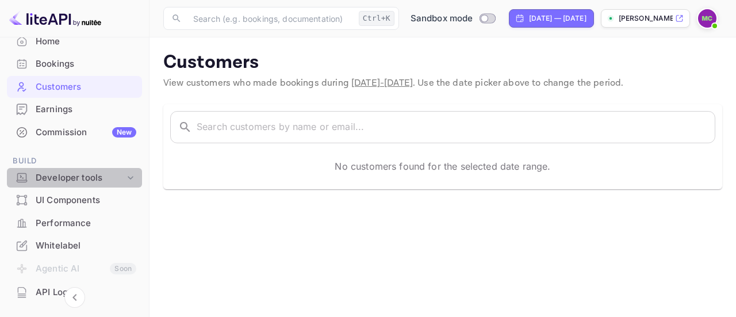
click at [125, 175] on icon at bounding box center [131, 178] width 12 height 12
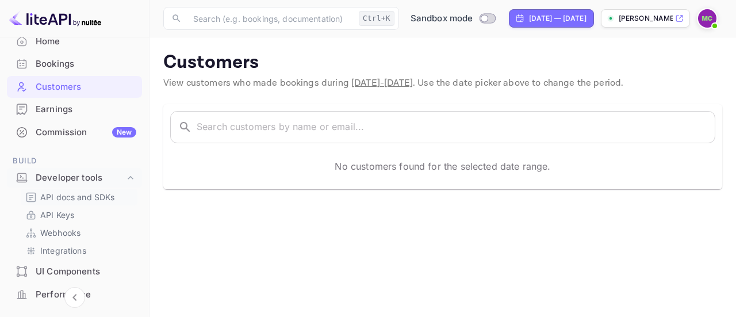
click at [107, 200] on p "API docs and SDKs" at bounding box center [77, 197] width 75 height 12
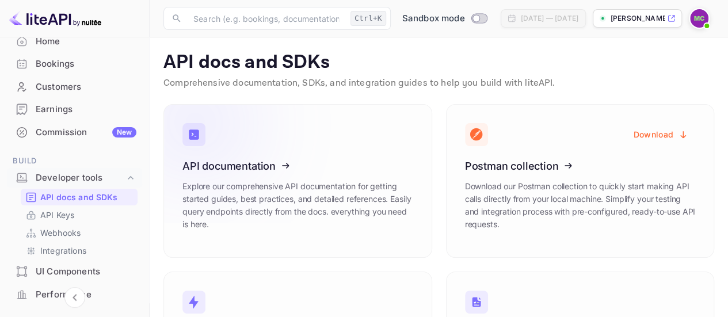
click at [333, 144] on icon at bounding box center [253, 164] width 179 height 119
